Goal: Transaction & Acquisition: Purchase product/service

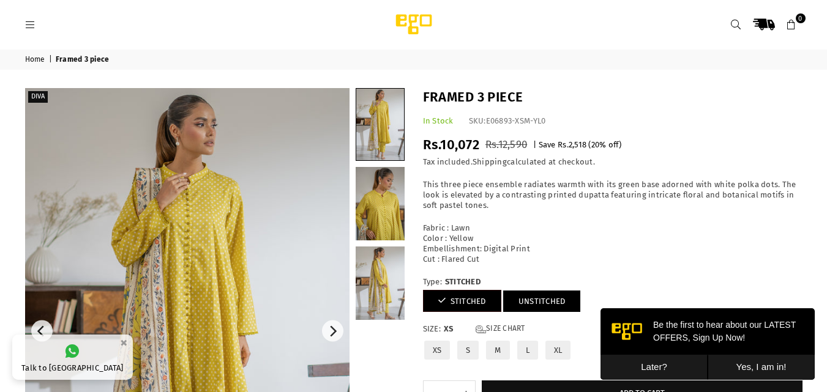
click at [539, 301] on link "UNSTITCHED" at bounding box center [542, 301] width 78 height 21
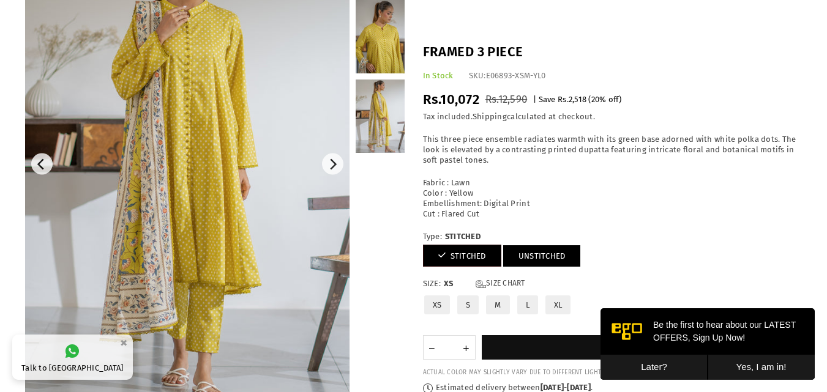
scroll to position [153, 0]
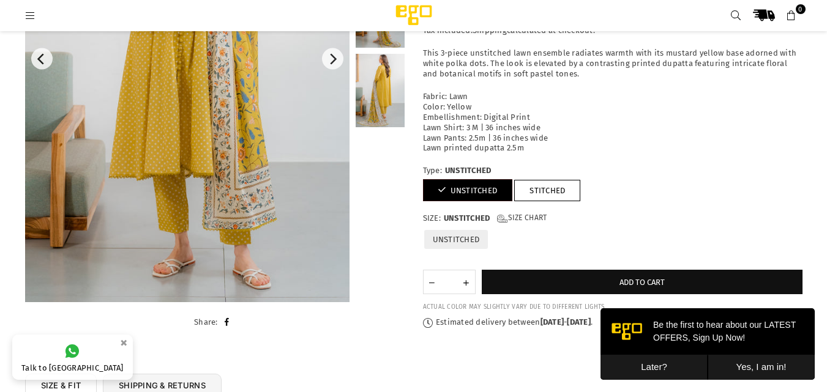
scroll to position [184, 0]
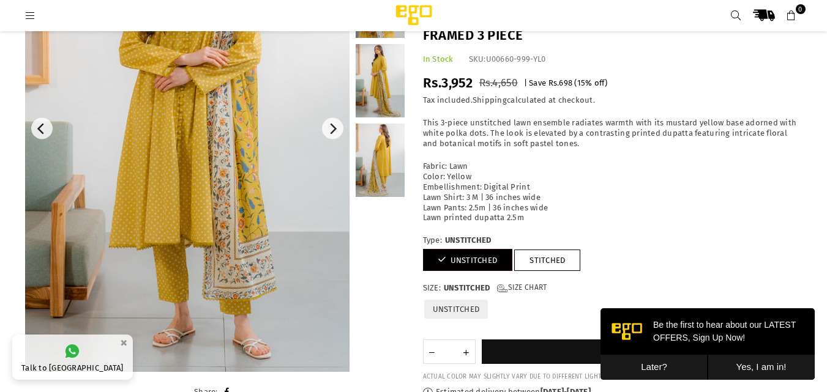
click at [249, 167] on img at bounding box center [187, 129] width 324 height 487
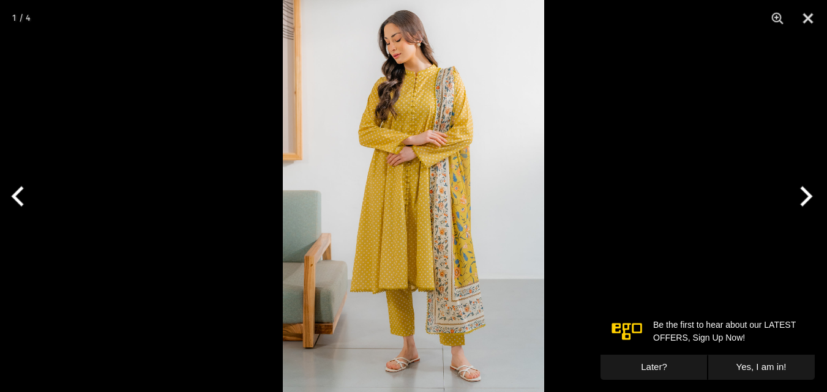
click at [446, 202] on img at bounding box center [413, 196] width 261 height 392
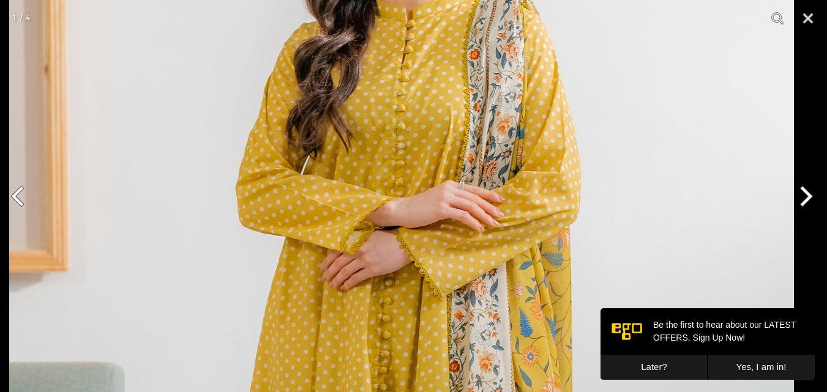
click at [472, 321] on img at bounding box center [401, 379] width 785 height 1177
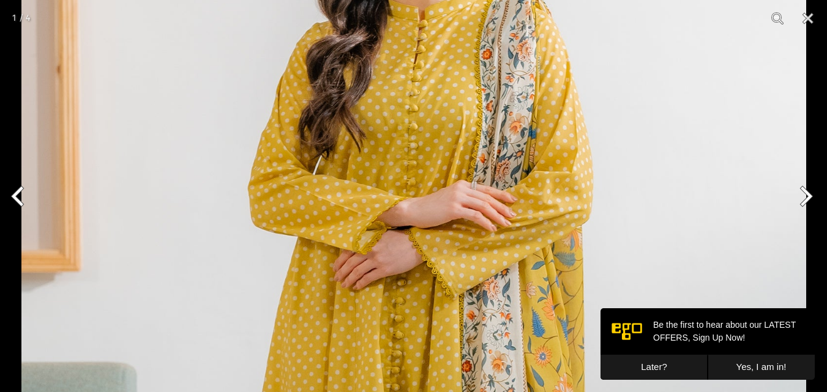
click at [806, 192] on button "Next" at bounding box center [804, 196] width 46 height 61
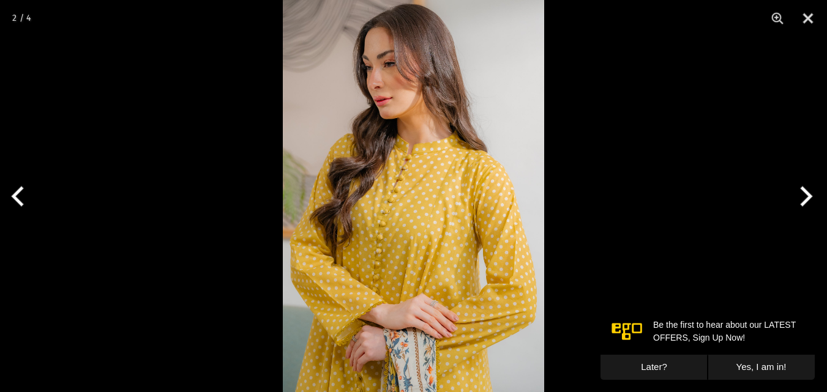
click at [806, 192] on button "Next" at bounding box center [804, 196] width 46 height 61
